Goal: Information Seeking & Learning: Check status

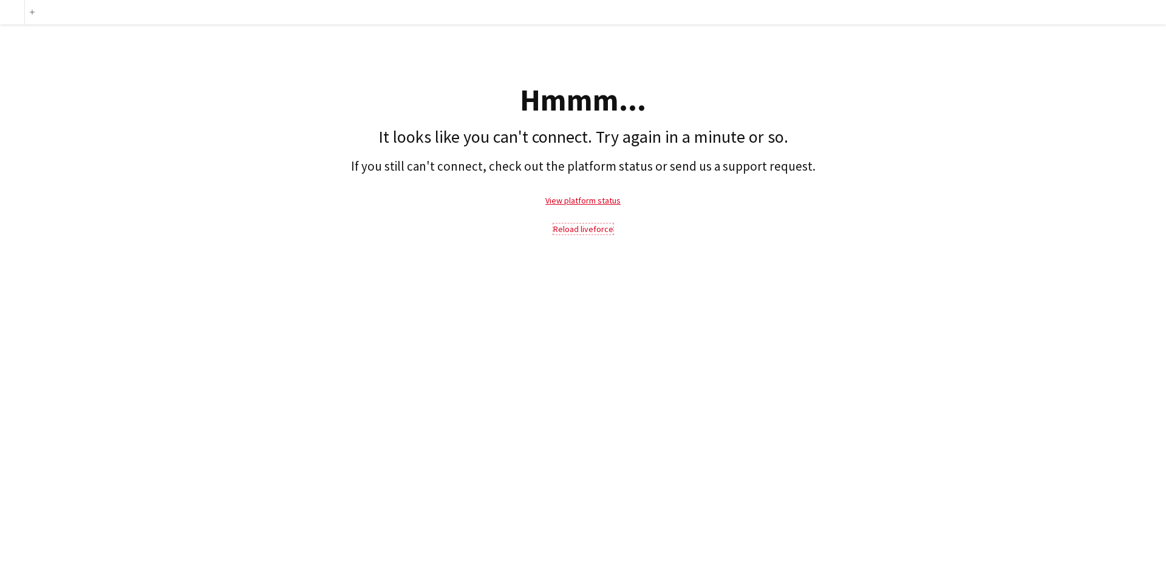
click at [576, 225] on link "Reload liveforce" at bounding box center [583, 228] width 60 height 11
click at [578, 233] on link "Reload liveforce" at bounding box center [583, 228] width 60 height 11
click at [580, 202] on link "View platform status" at bounding box center [582, 200] width 75 height 11
